Goal: Transaction & Acquisition: Subscribe to service/newsletter

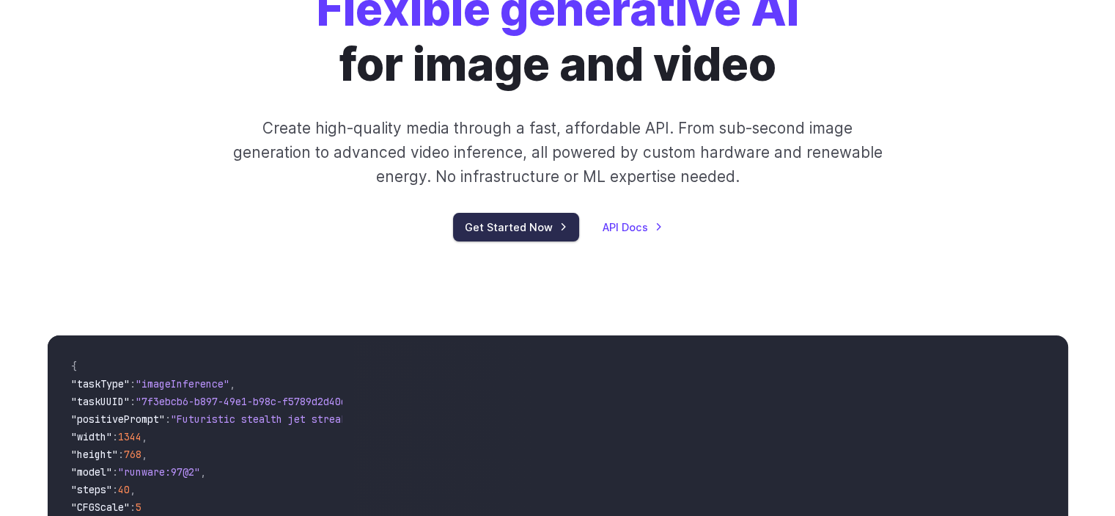
click at [517, 229] on link "Get Started Now" at bounding box center [516, 227] width 126 height 29
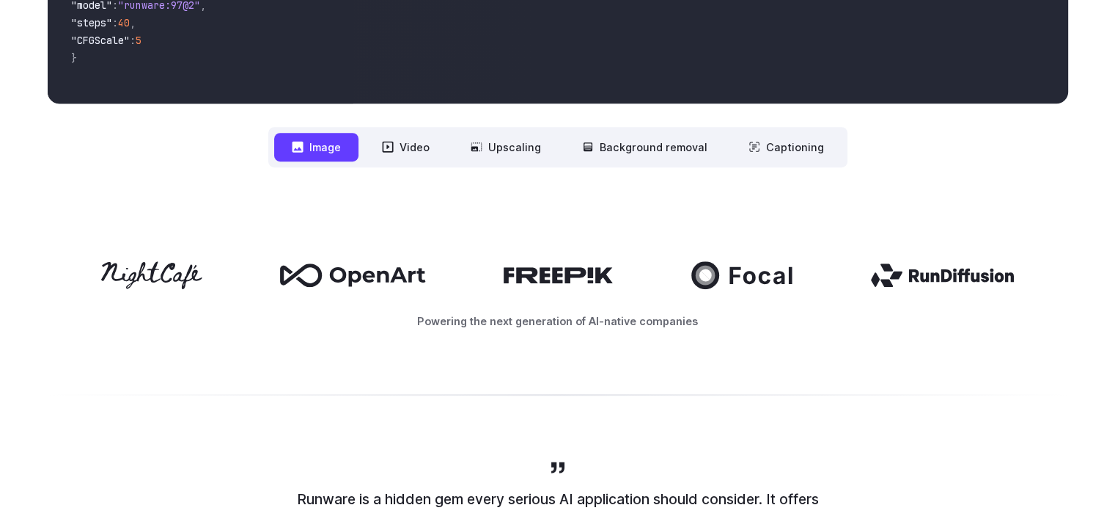
click at [329, 152] on button "Image" at bounding box center [316, 147] width 84 height 29
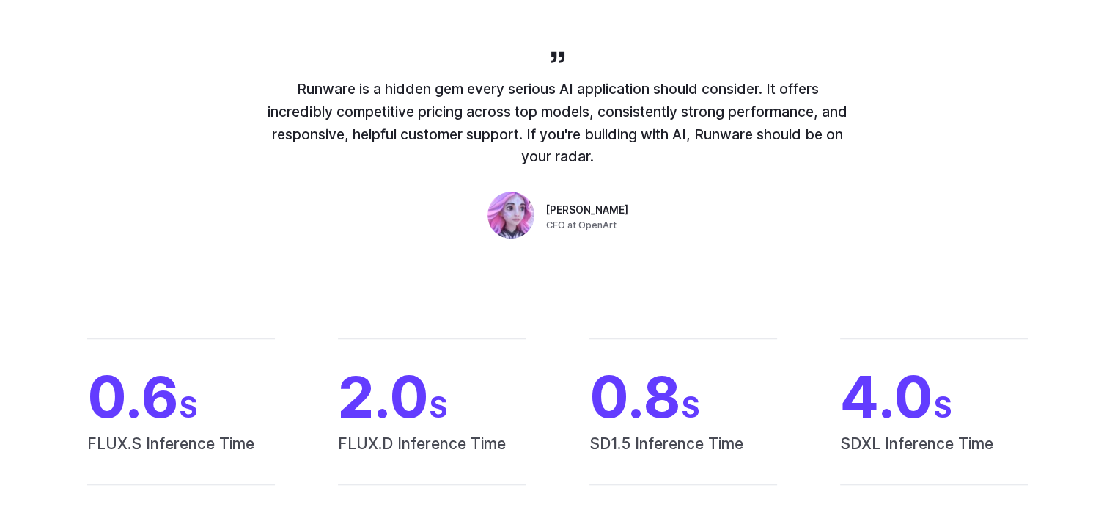
scroll to position [1200, 0]
